Goal: Task Accomplishment & Management: Manage account settings

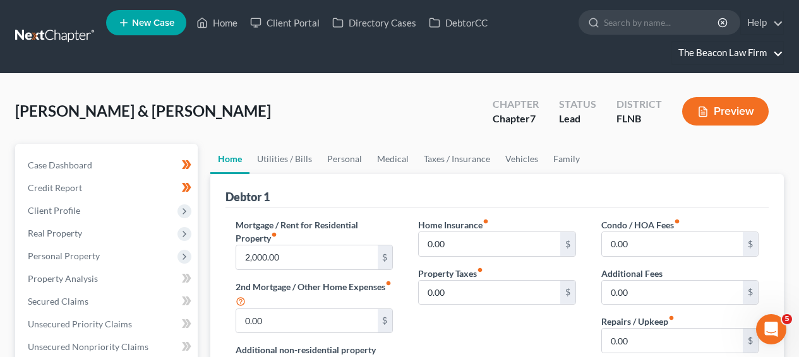
click at [719, 45] on link "The Beacon Law Firm" at bounding box center [727, 53] width 111 height 23
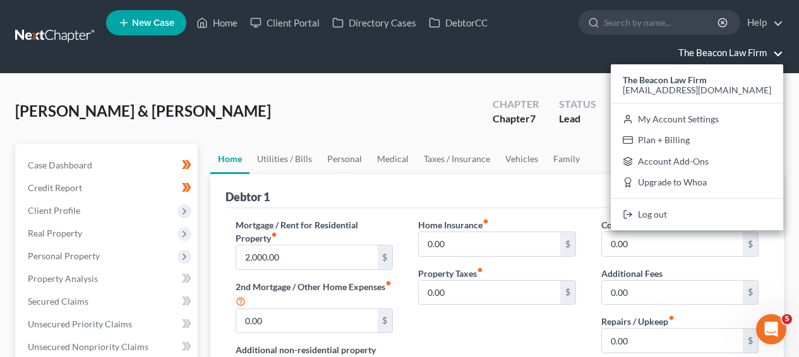
click at [78, 35] on link at bounding box center [55, 36] width 81 height 23
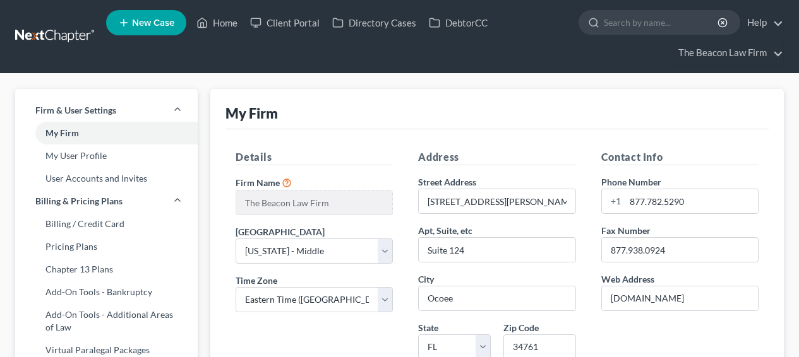
select select "15"
select select "24"
select select "9"
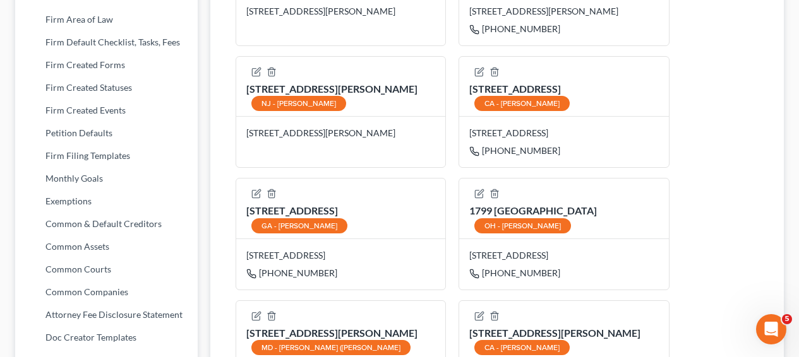
scroll to position [624, 0]
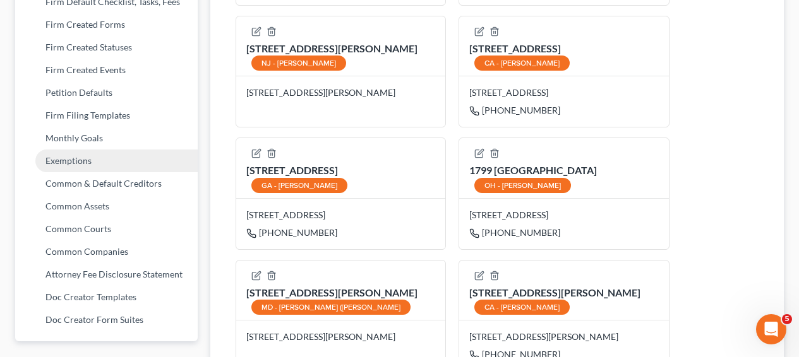
click at [112, 160] on link "Exemptions" at bounding box center [106, 161] width 182 height 23
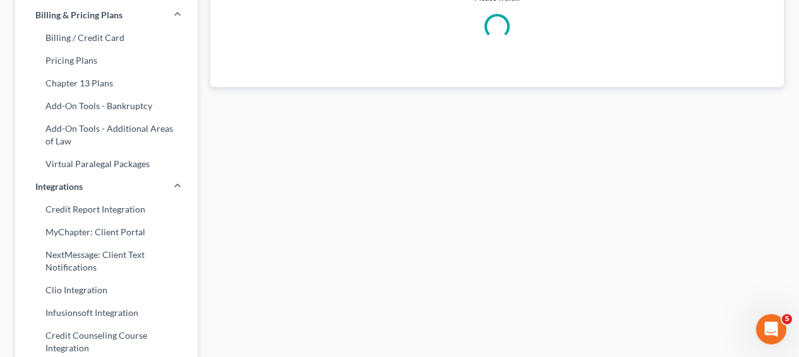
select select "0"
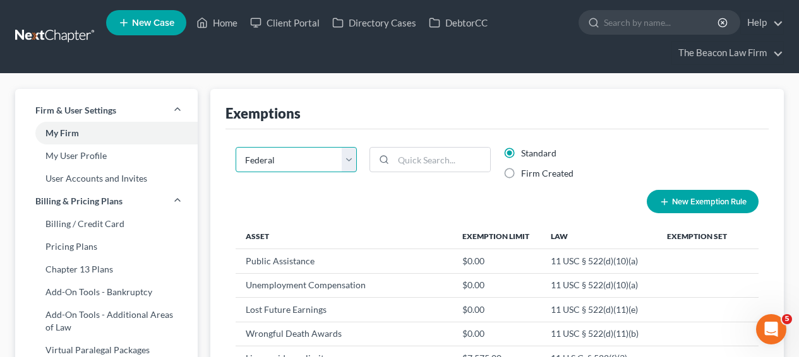
click at [287, 147] on select "State Federal AL AK AR AZ CA CO CT DE DC [GEOGRAPHIC_DATA] [GEOGRAPHIC_DATA] GU…" at bounding box center [295, 159] width 121 height 25
click at [297, 160] on select "State Federal AL AK AR AZ CA CO CT DE DC [GEOGRAPHIC_DATA] [GEOGRAPHIC_DATA] GU…" at bounding box center [295, 159] width 121 height 25
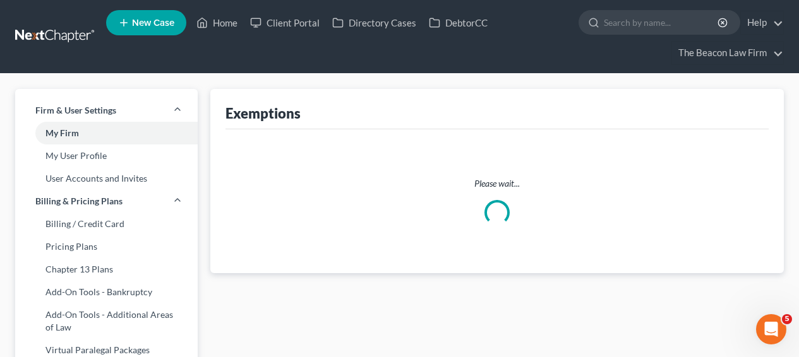
select select "7"
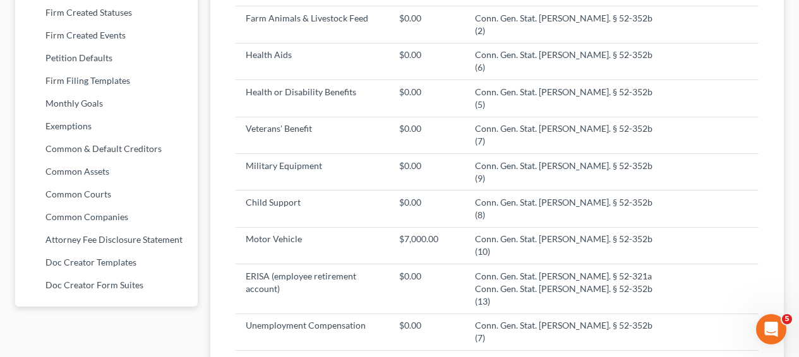
scroll to position [935, 0]
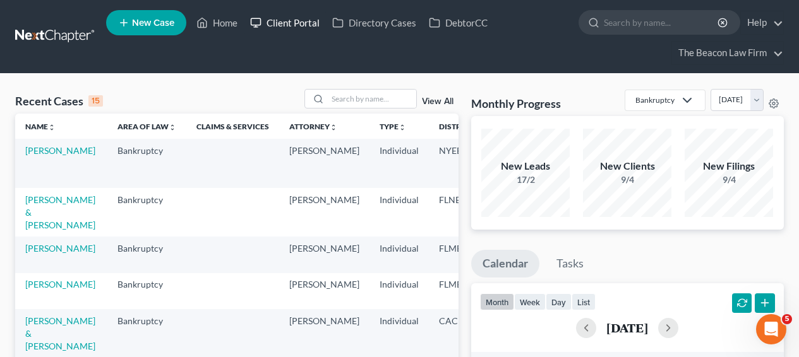
click at [301, 21] on link "Client Portal" at bounding box center [285, 22] width 82 height 23
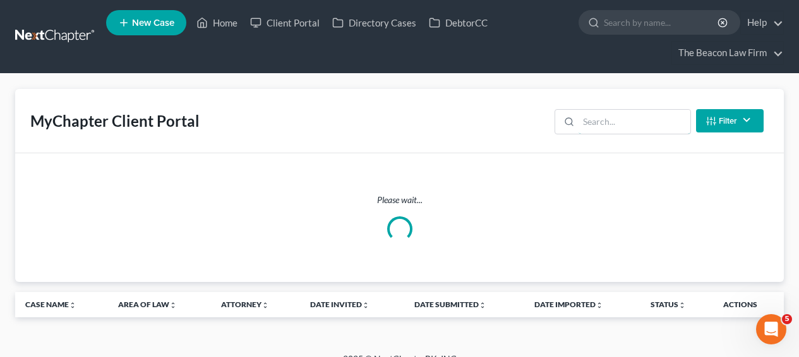
click at [611, 125] on input "search" at bounding box center [634, 122] width 112 height 24
type input "[PERSON_NAME]"
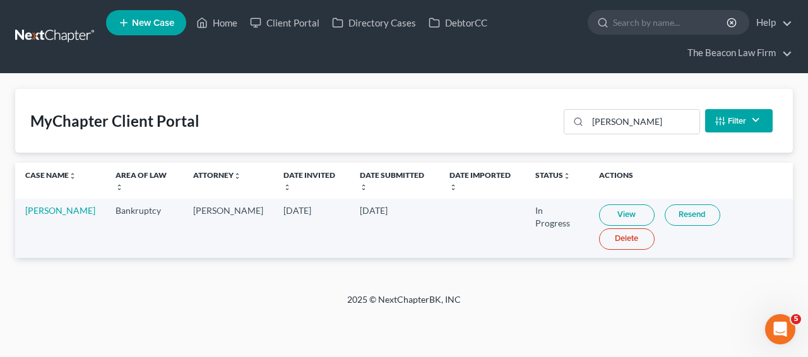
click at [599, 208] on link "View" at bounding box center [627, 215] width 56 height 21
click at [75, 33] on link at bounding box center [55, 36] width 81 height 23
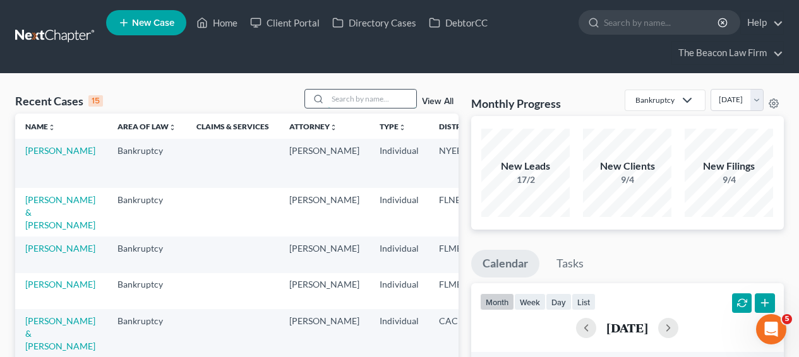
click at [390, 98] on input "search" at bounding box center [372, 99] width 88 height 18
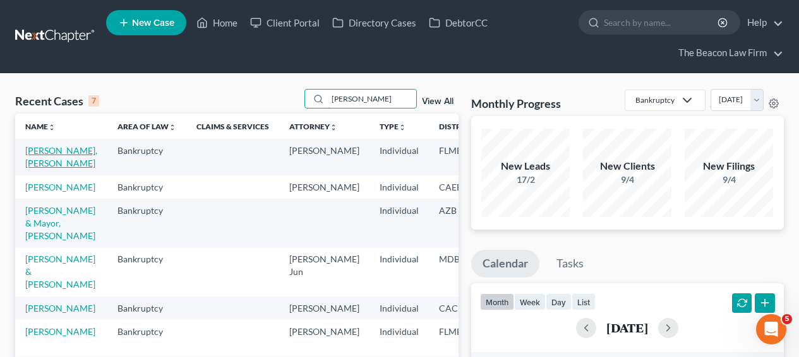
type input "ivan"
click at [56, 149] on link "Cyr II, Ivan" at bounding box center [61, 156] width 72 height 23
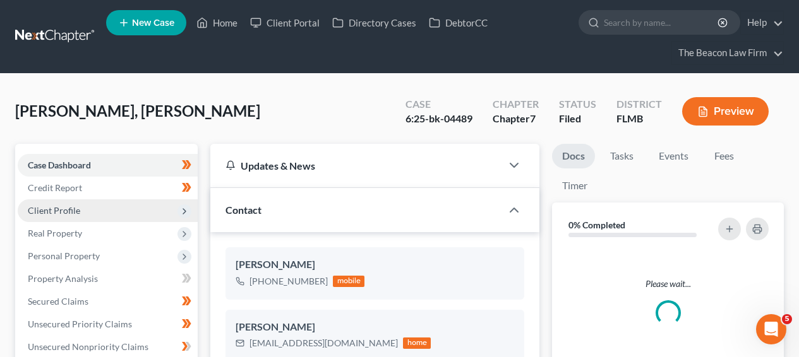
click at [64, 213] on span "Client Profile" at bounding box center [54, 210] width 52 height 11
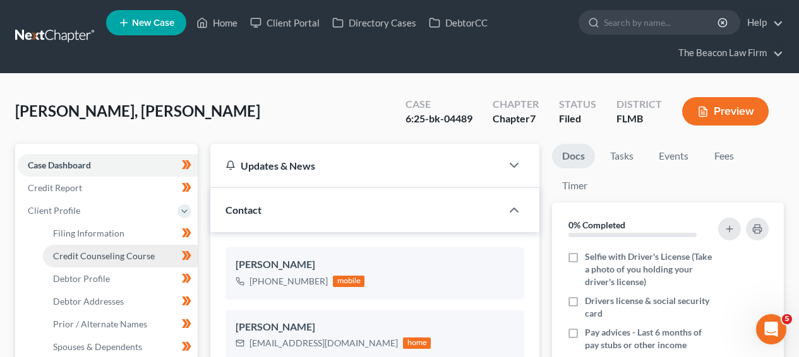
scroll to position [325, 0]
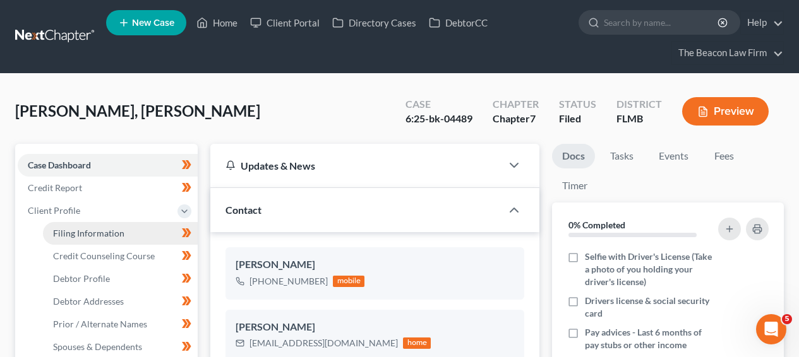
click at [100, 230] on span "Filing Information" at bounding box center [88, 233] width 71 height 11
select select "1"
select select "0"
select select "9"
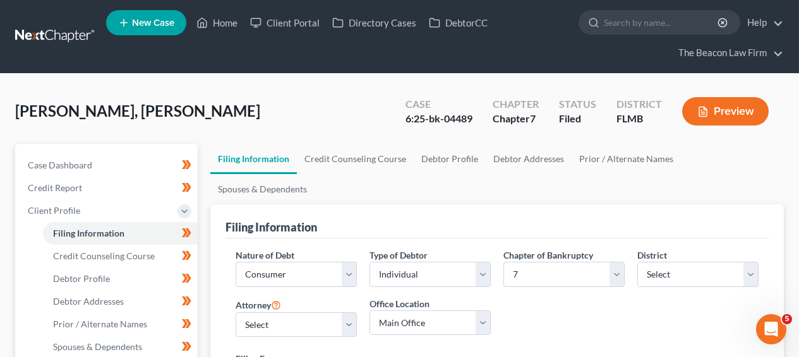
scroll to position [345, 0]
